Goal: Check status: Check status

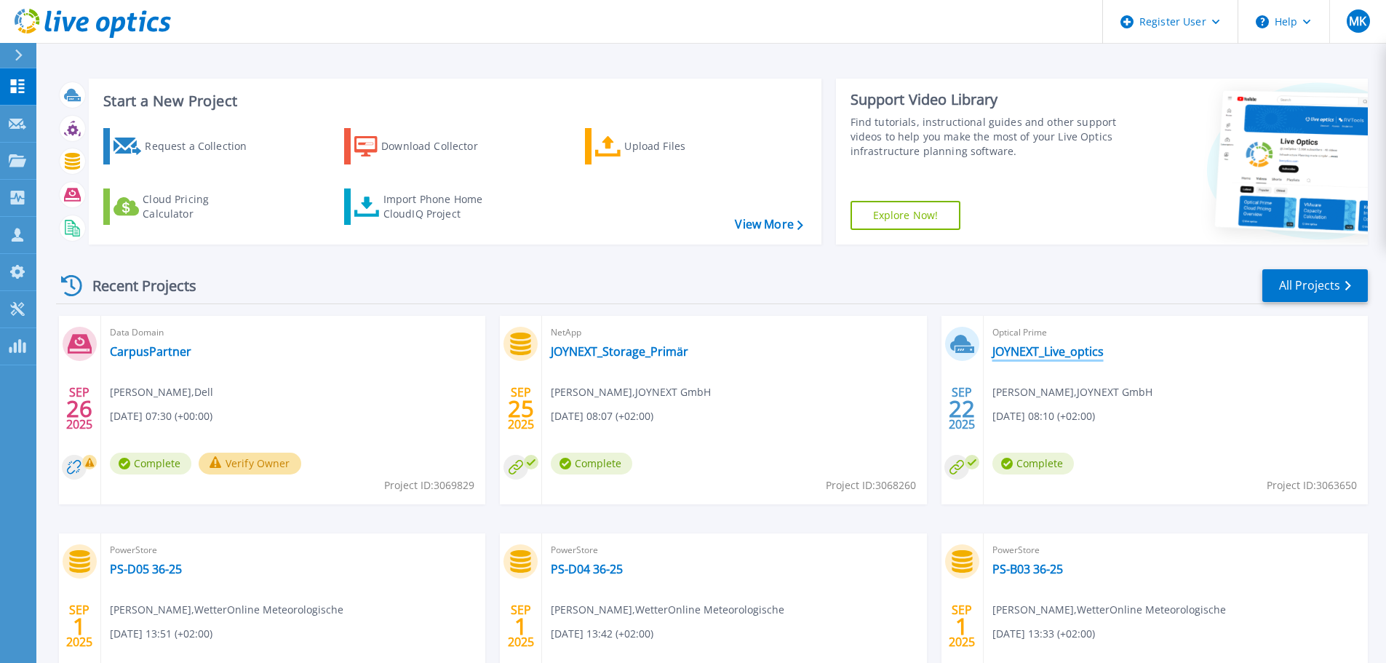
click at [1073, 353] on link "JOYNEXT_Live_optics" at bounding box center [1048, 351] width 111 height 15
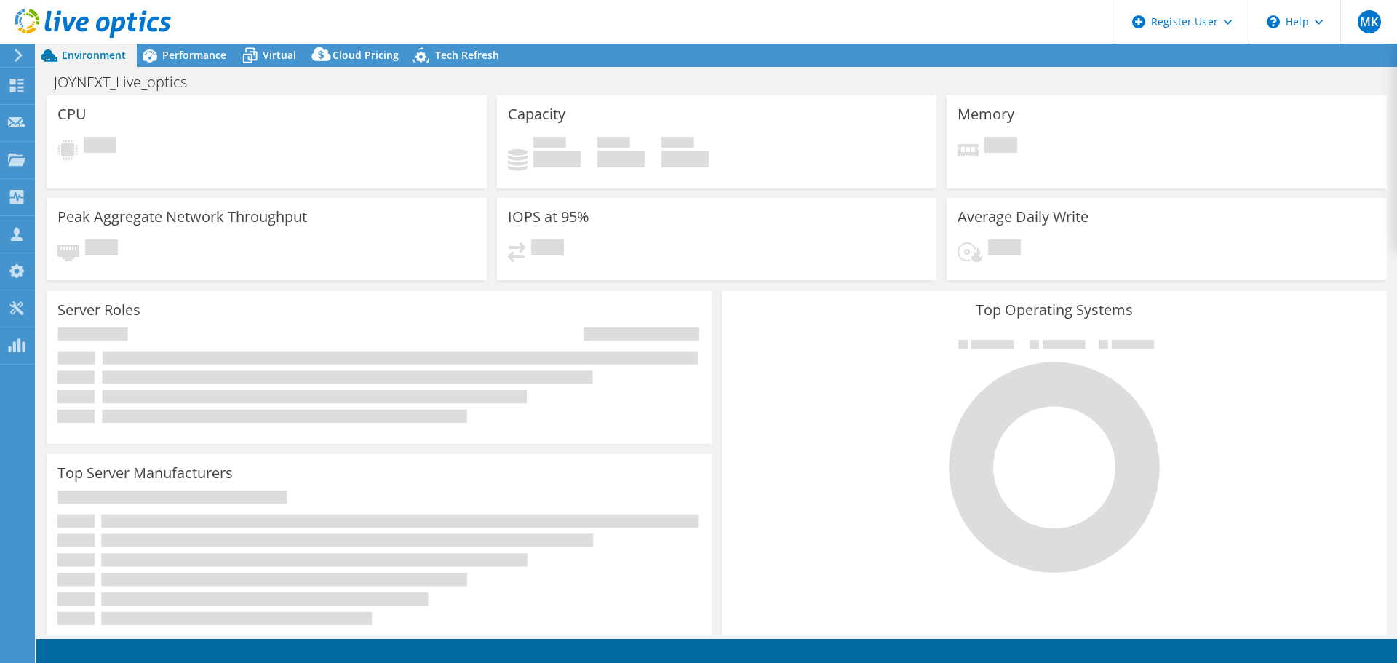
select select "EUFrankfurt"
select select "EUR"
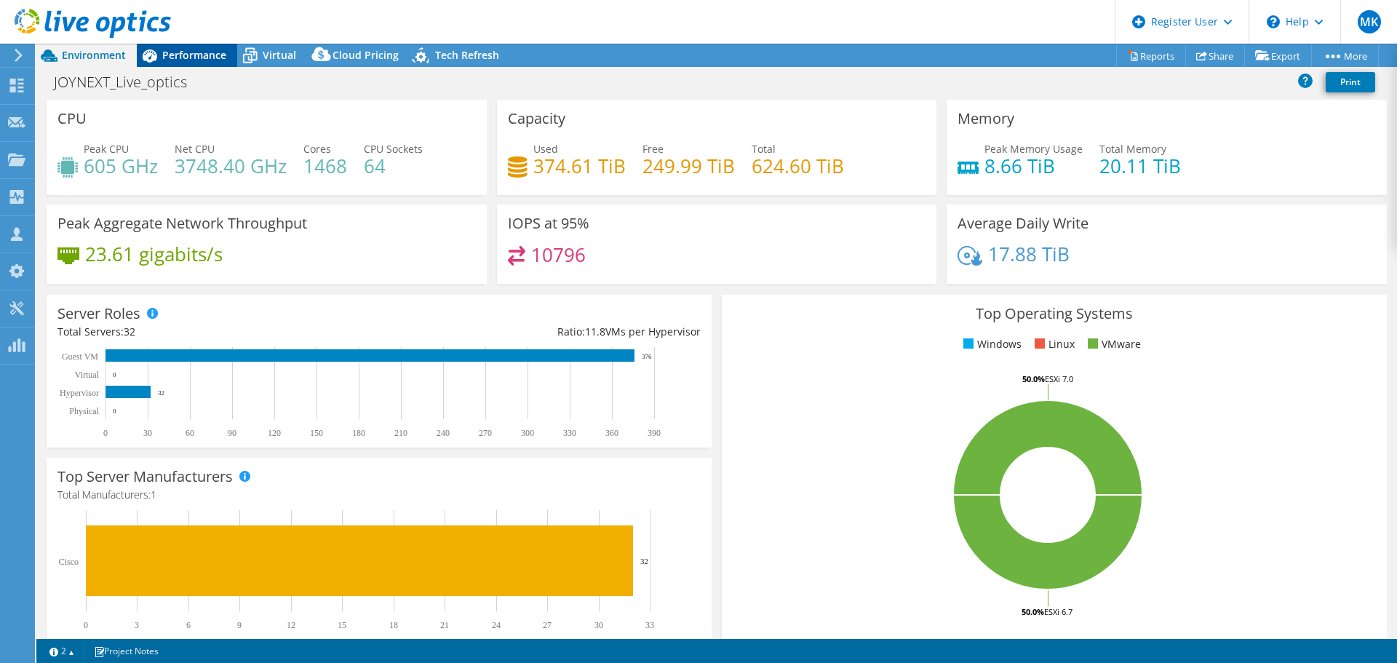
click at [194, 52] on span "Performance" at bounding box center [194, 55] width 64 height 14
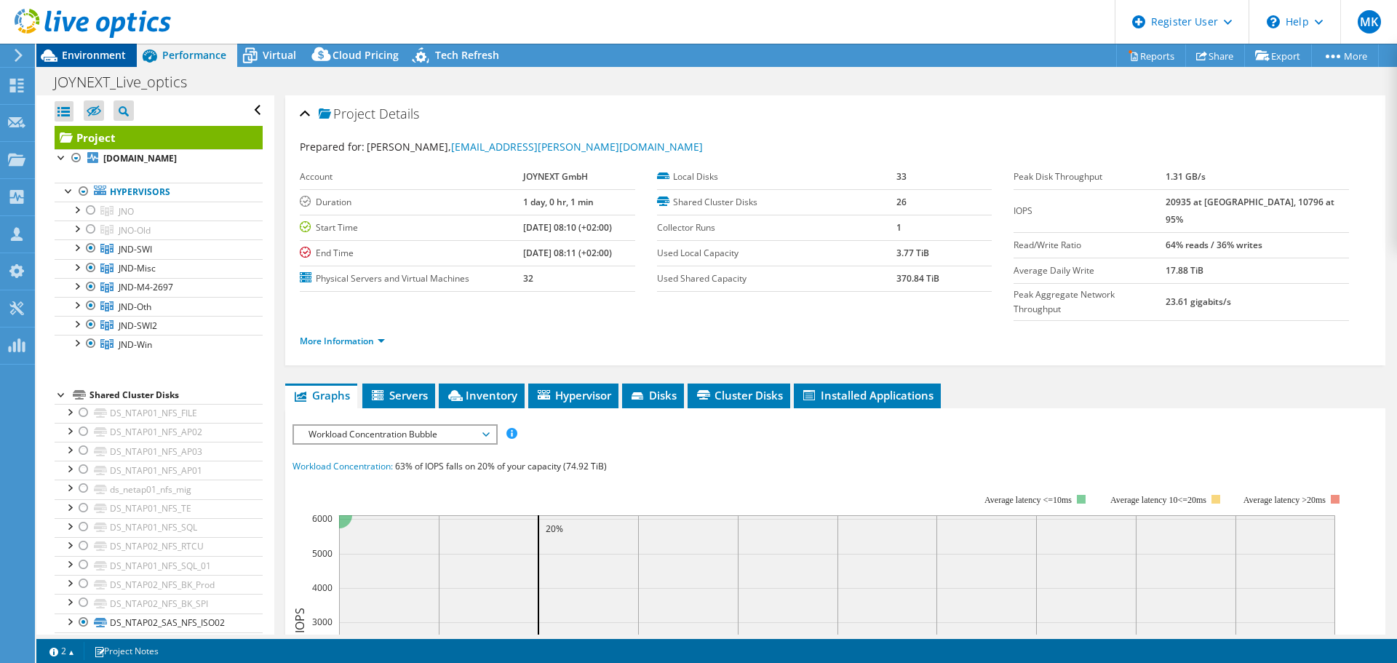
click at [102, 51] on span "Environment" at bounding box center [94, 55] width 64 height 14
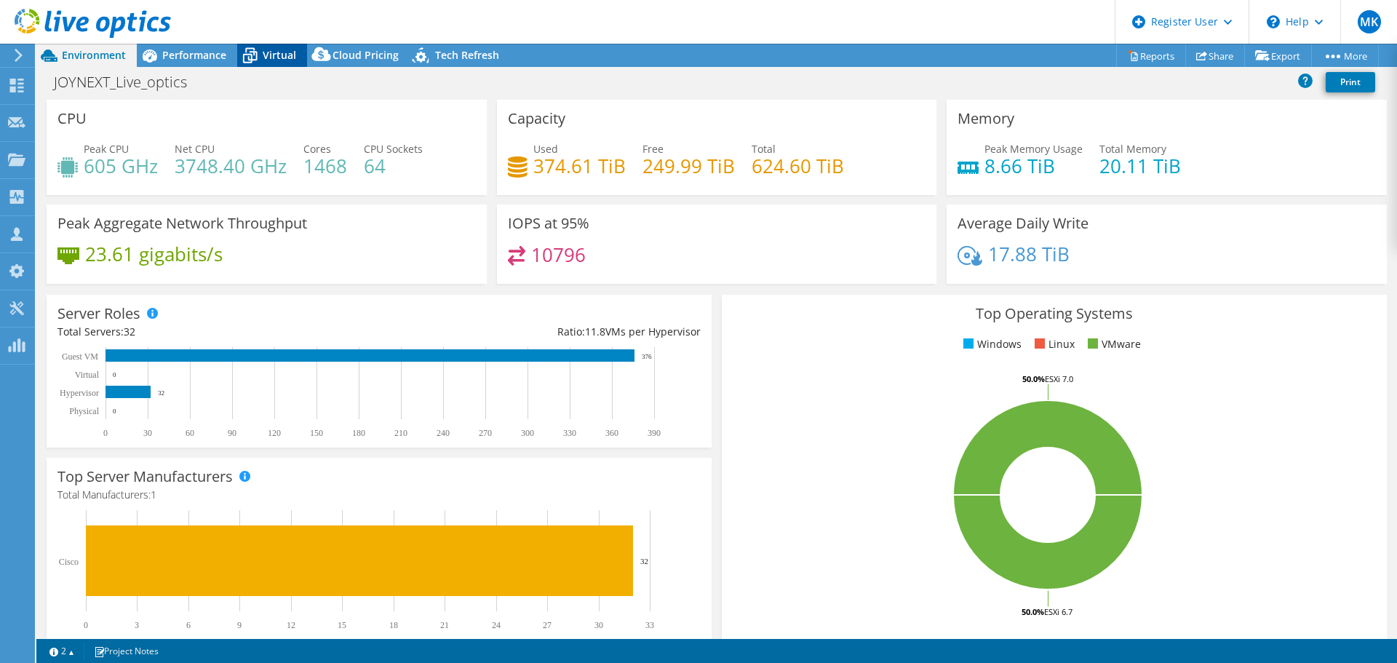
click at [263, 54] on span "Virtual" at bounding box center [279, 55] width 33 height 14
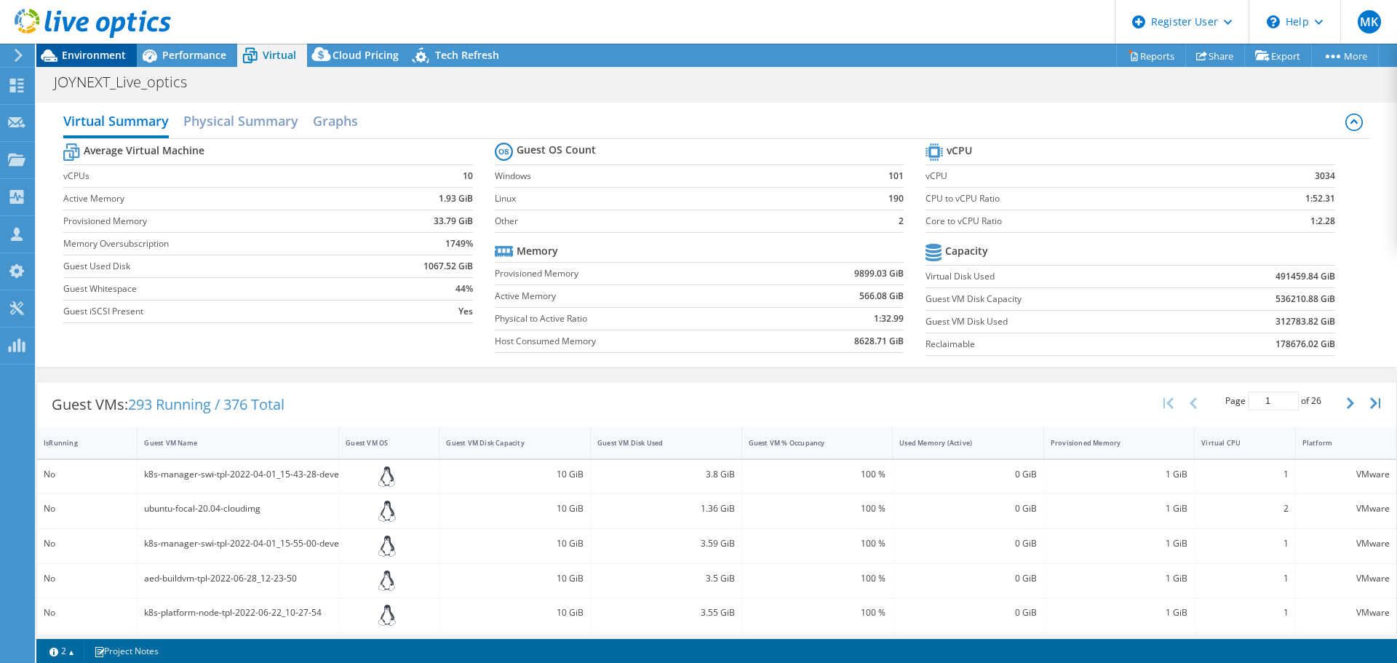
click at [110, 63] on div "Environment" at bounding box center [86, 55] width 100 height 23
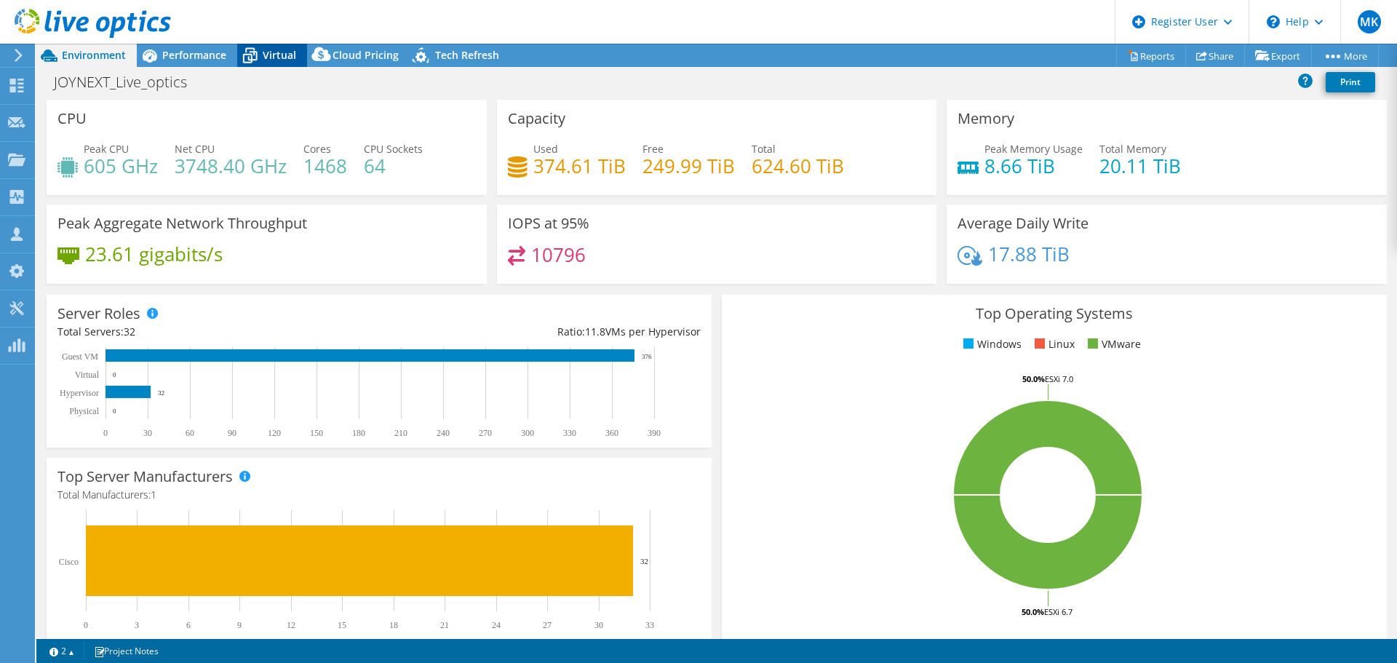
click at [271, 51] on span "Virtual" at bounding box center [279, 55] width 33 height 14
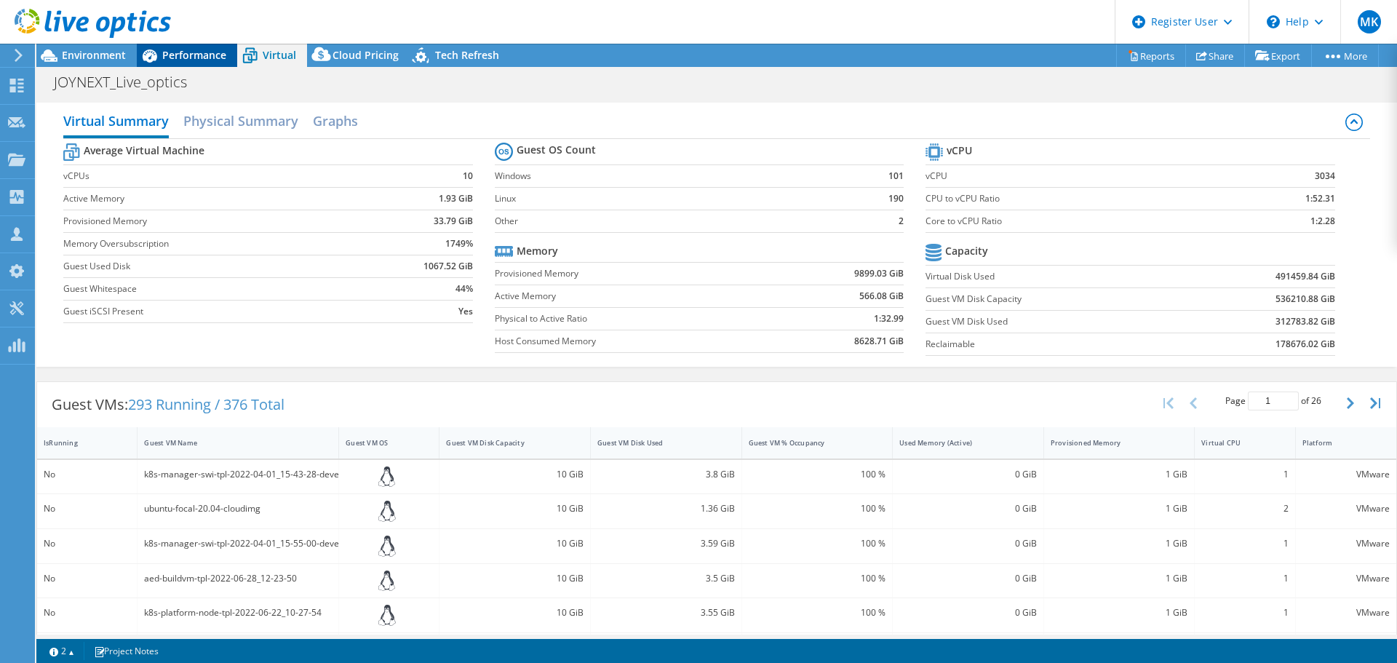
click at [215, 52] on span "Performance" at bounding box center [194, 55] width 64 height 14
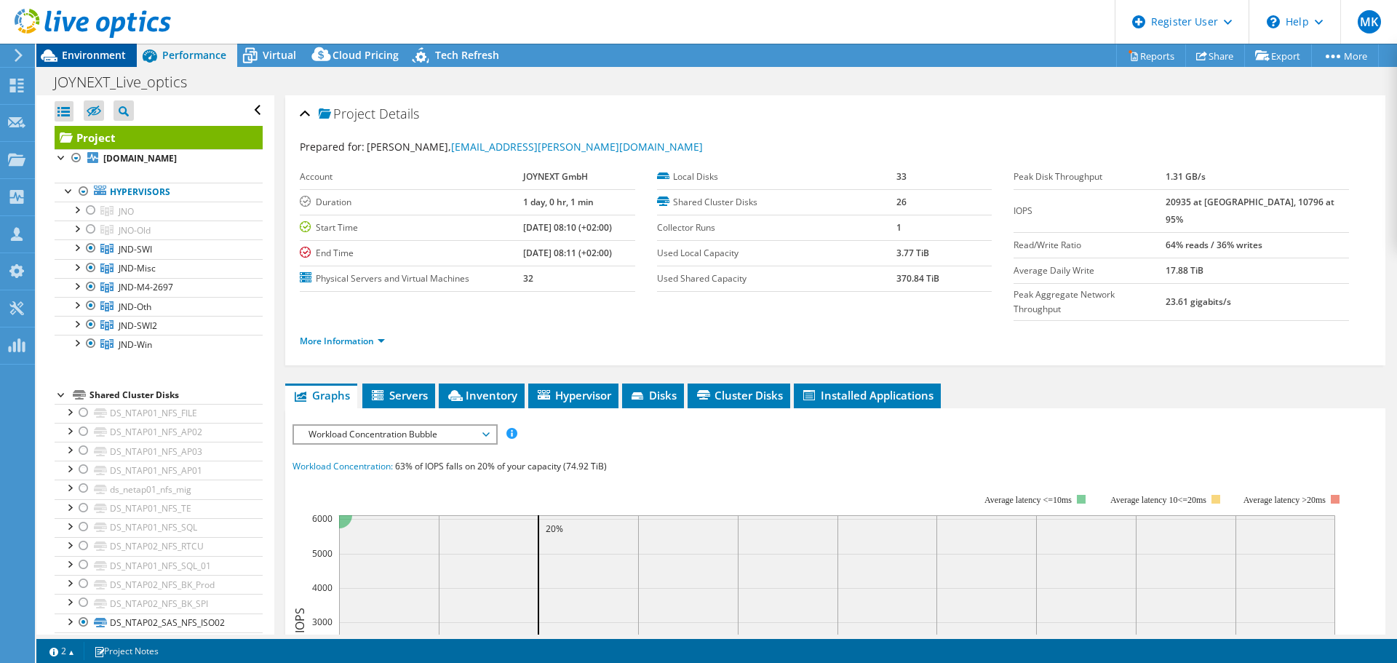
click at [119, 56] on span "Environment" at bounding box center [94, 55] width 64 height 14
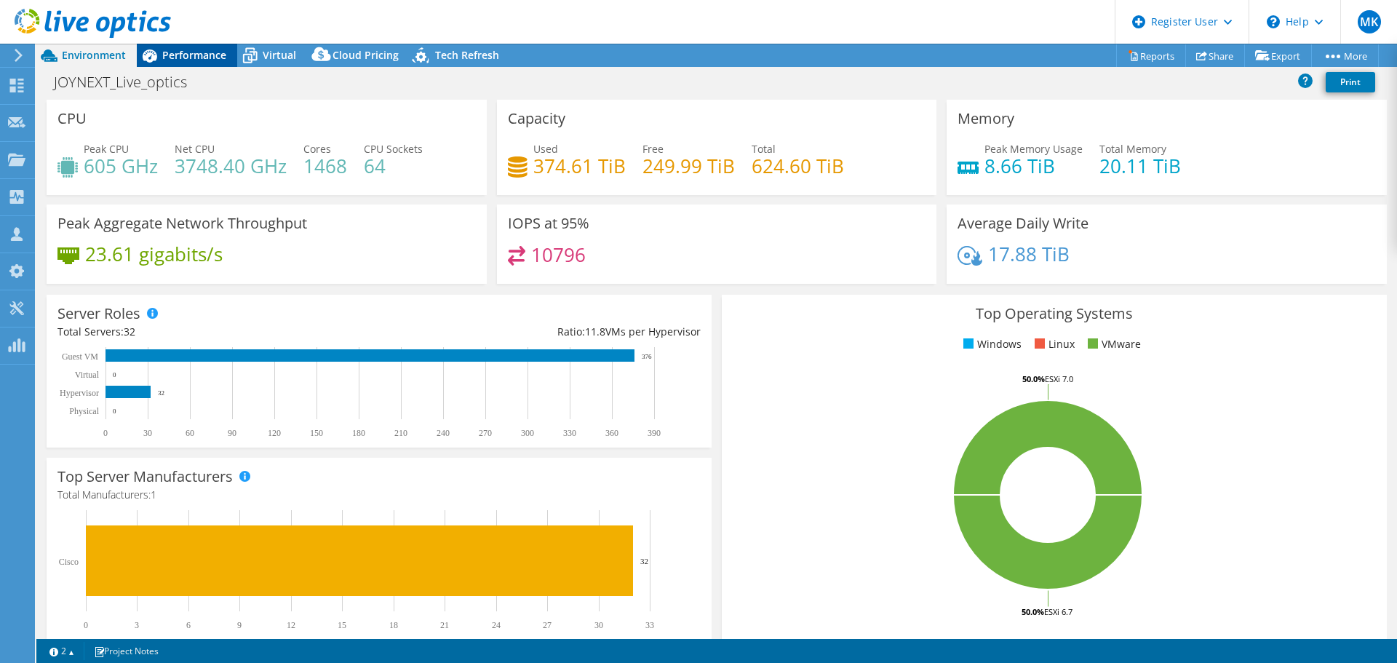
click at [159, 55] on icon at bounding box center [149, 55] width 25 height 25
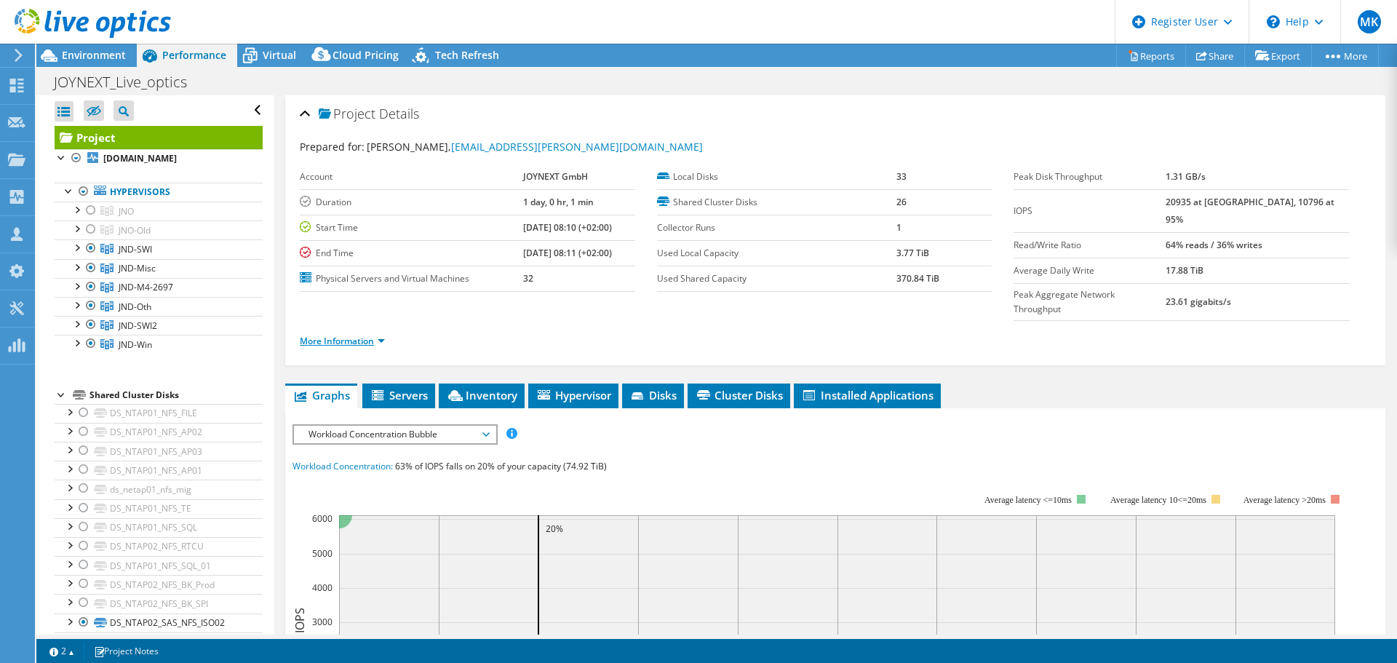
click at [380, 335] on link "More Information" at bounding box center [342, 341] width 85 height 12
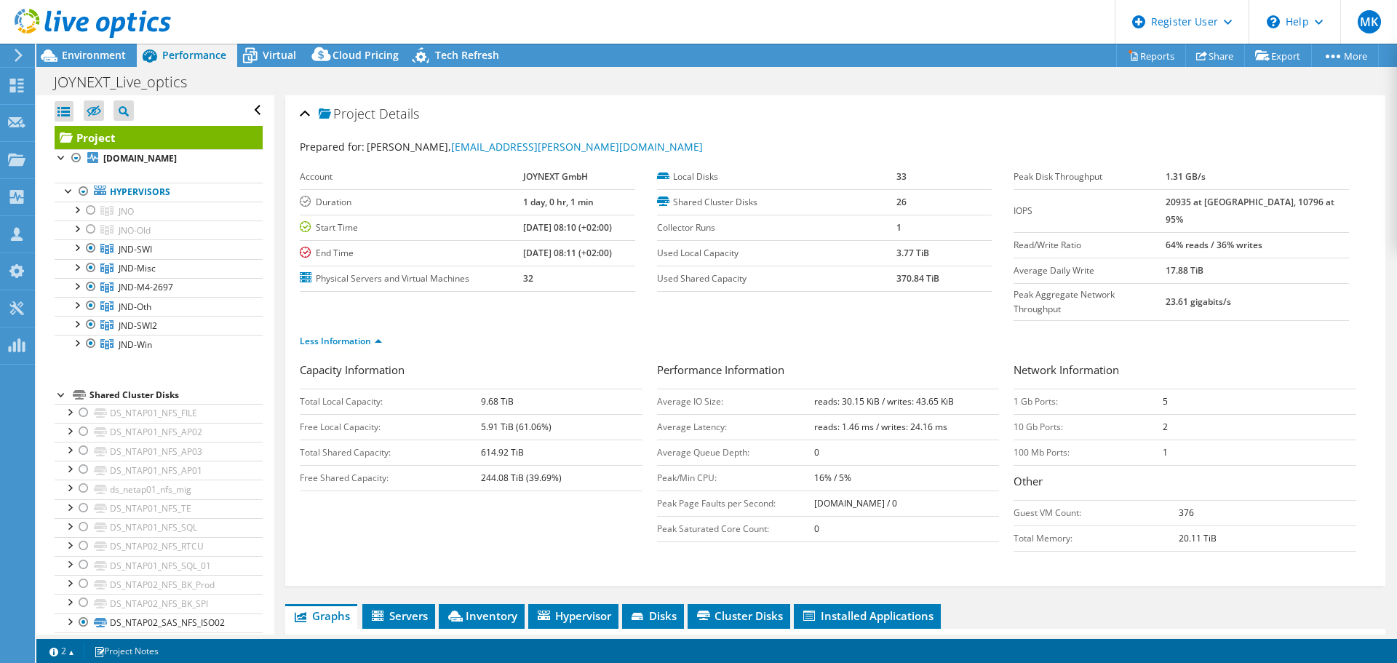
click at [463, 515] on div "Capacity Information Total Local Capacity: 9.68 TiB Free Local Capacity: 5.91 T…" at bounding box center [835, 460] width 1071 height 197
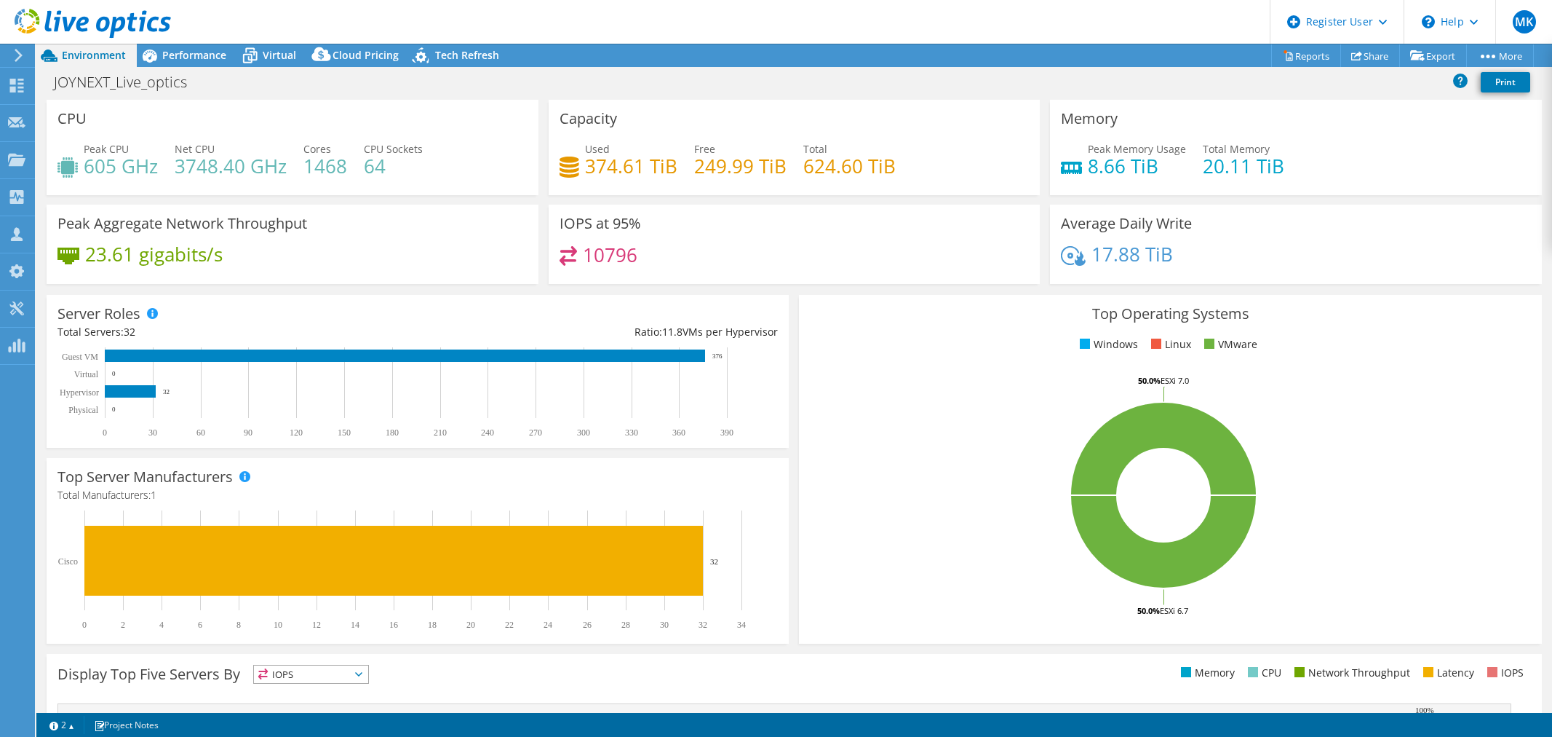
select select "EUFrankfurt"
select select "EUR"
